Goal: Information Seeking & Learning: Find contact information

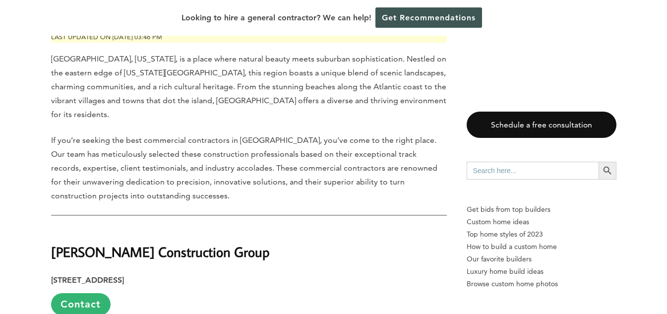
scroll to position [446, 0]
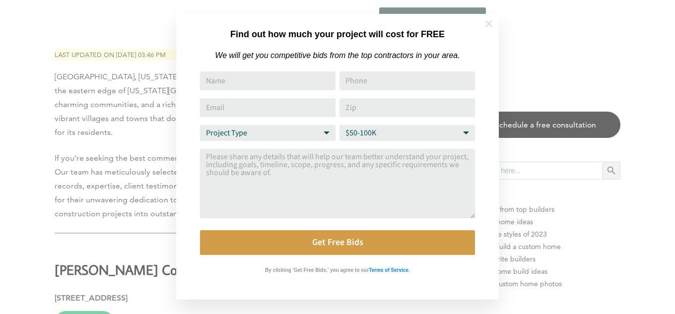
click at [490, 24] on icon at bounding box center [488, 23] width 11 height 11
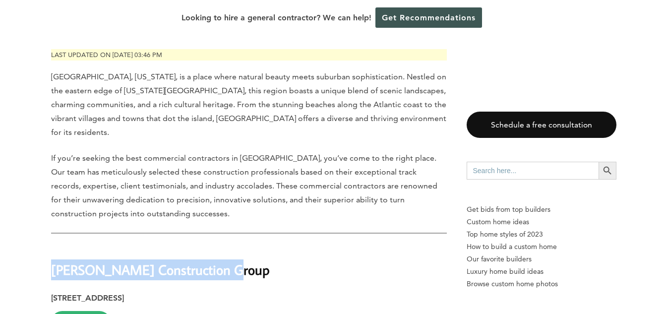
drag, startPoint x: 52, startPoint y: 231, endPoint x: 227, endPoint y: 242, distance: 175.0
click at [227, 246] on h2 "[PERSON_NAME] Construction Group" at bounding box center [249, 263] width 396 height 34
click at [261, 246] on h2 "[PERSON_NAME] Construction Group" at bounding box center [249, 263] width 396 height 34
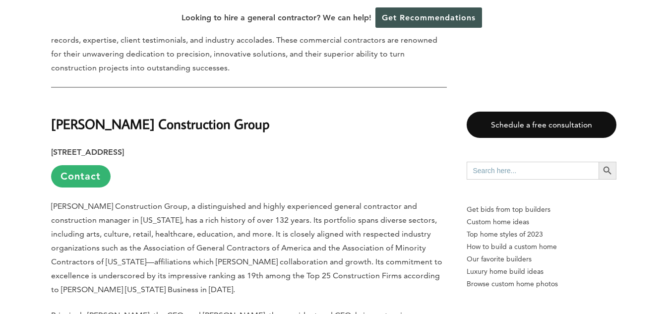
scroll to position [595, 0]
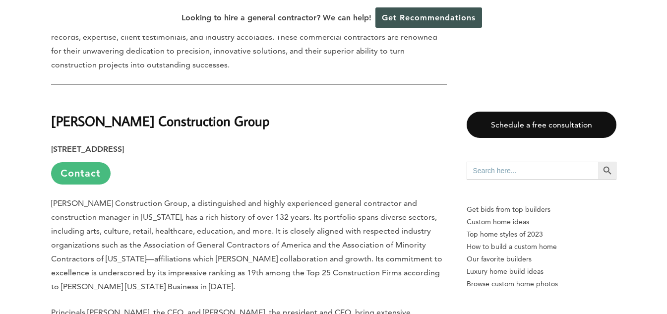
click at [92, 162] on link "Contact" at bounding box center [81, 173] width 60 height 22
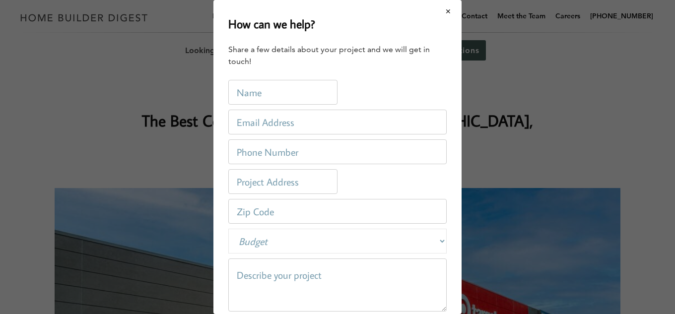
click at [440, 11] on button "Close modal" at bounding box center [448, 11] width 26 height 21
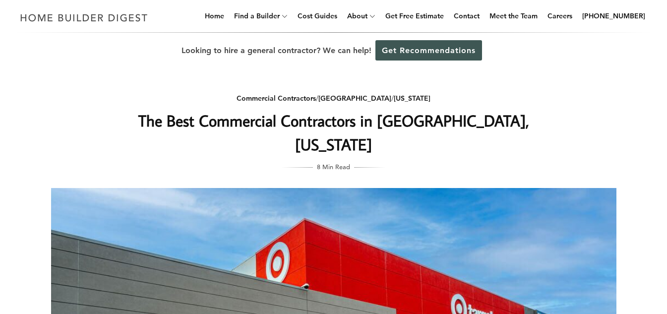
click at [44, 90] on div "Commercial Contractors / [GEOGRAPHIC_DATA] / [US_STATE] The Best Commercial Con…" at bounding box center [333, 291] width 597 height 447
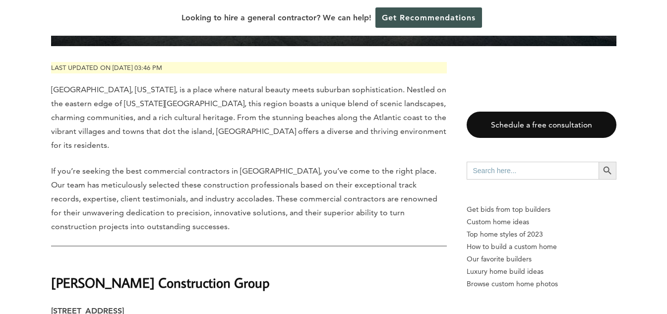
scroll to position [546, 0]
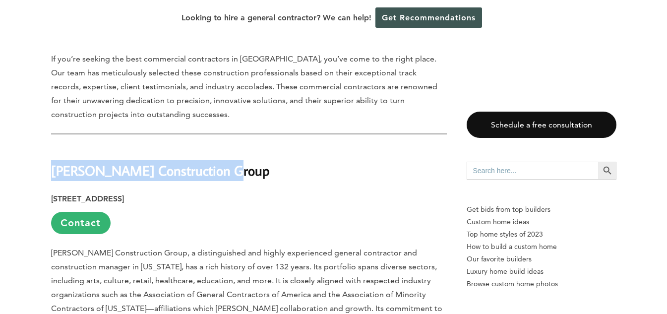
drag, startPoint x: 54, startPoint y: 132, endPoint x: 231, endPoint y: 133, distance: 177.1
click at [231, 146] on h2 "[PERSON_NAME] Construction Group" at bounding box center [249, 163] width 396 height 34
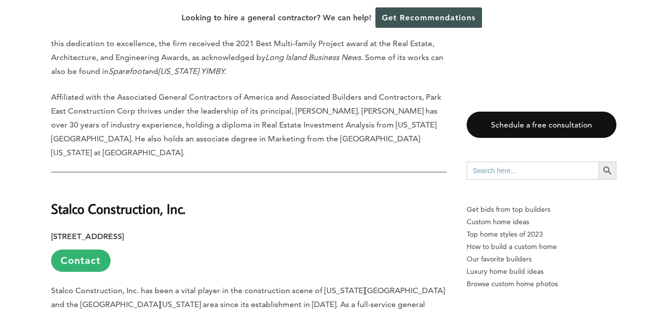
scroll to position [2332, 0]
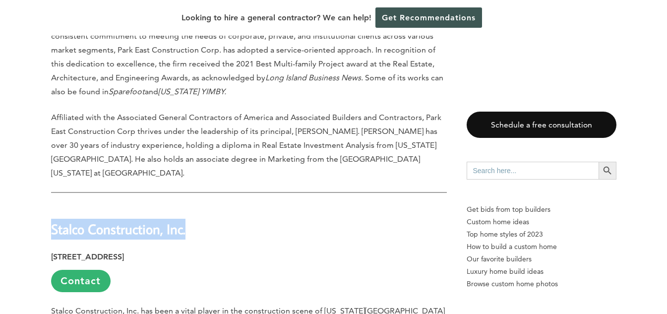
drag, startPoint x: 52, startPoint y: 133, endPoint x: 187, endPoint y: 132, distance: 134.9
click at [187, 205] on h2 "Stalco Construction, Inc." at bounding box center [249, 222] width 396 height 34
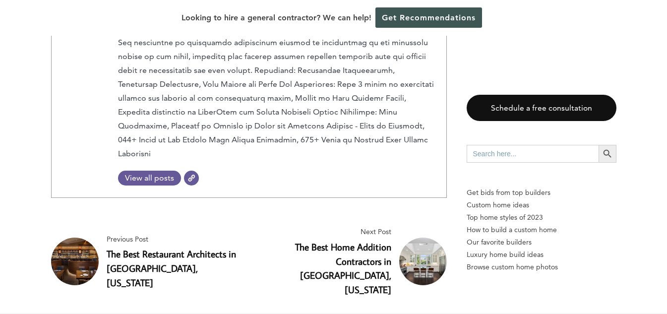
scroll to position [3274, 0]
